Goal: Find specific page/section: Find specific page/section

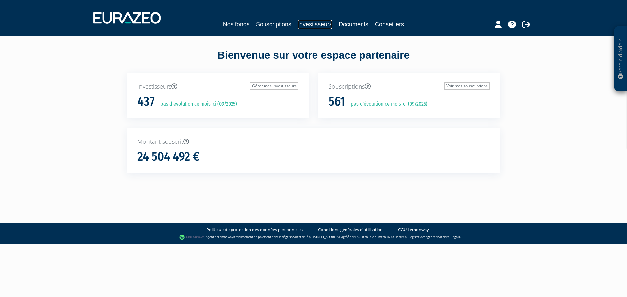
click at [312, 25] on link "Investisseurs" at bounding box center [315, 24] width 34 height 9
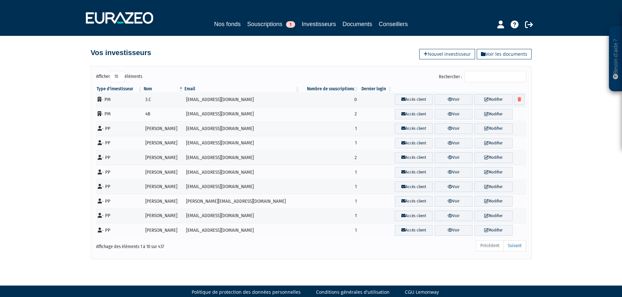
click at [479, 76] on input "Rechercher :" at bounding box center [495, 76] width 62 height 11
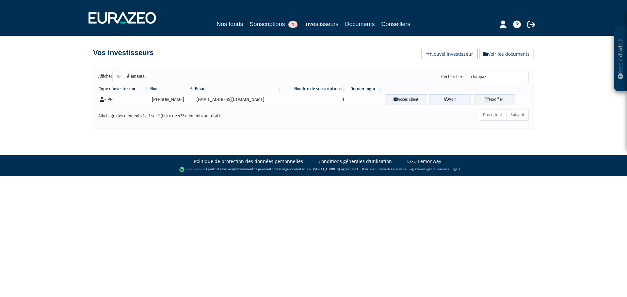
type input "chappaz"
click at [449, 100] on link "Voir" at bounding box center [450, 99] width 42 height 11
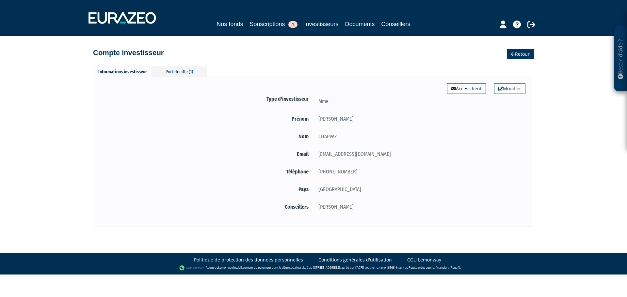
click at [517, 55] on link "Retour" at bounding box center [520, 54] width 27 height 10
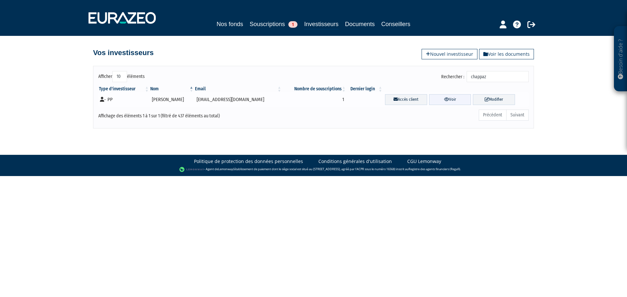
click at [449, 99] on link "Voir" at bounding box center [450, 99] width 42 height 11
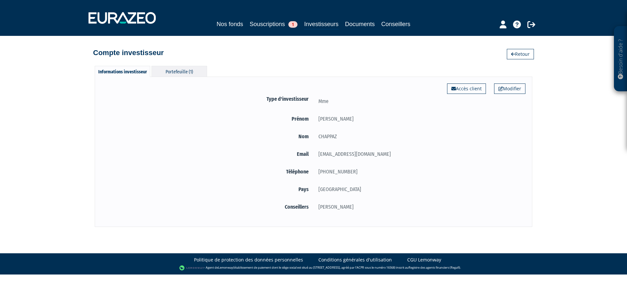
click at [184, 71] on div "Portefeuille (1)" at bounding box center [178, 71] width 55 height 11
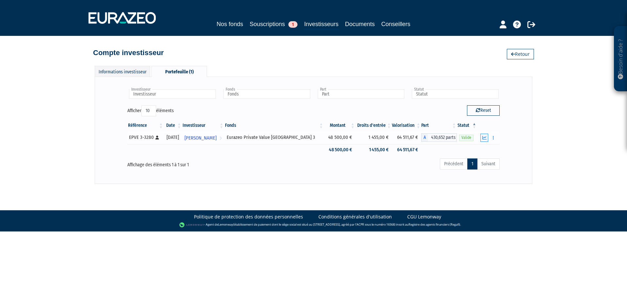
click at [483, 137] on icon "button" at bounding box center [484, 138] width 4 height 4
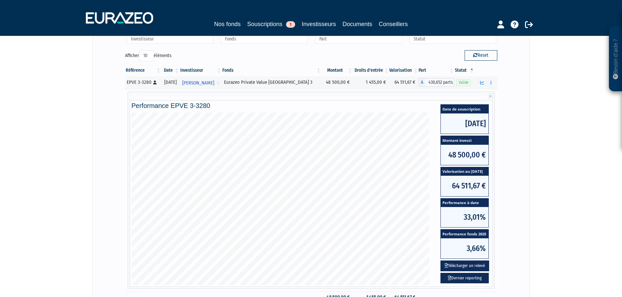
scroll to position [65, 0]
